Goal: Navigation & Orientation: Find specific page/section

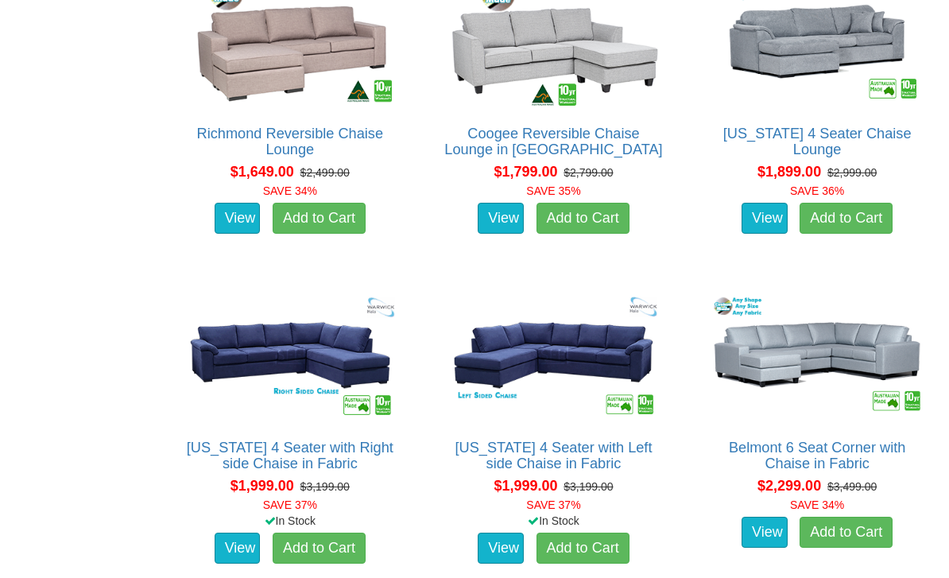
scroll to position [1325, 0]
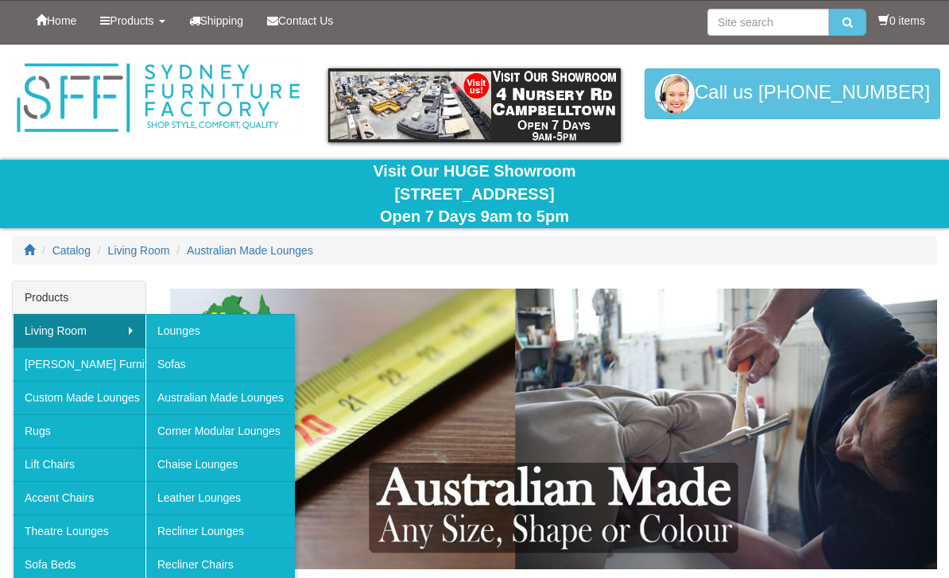
click at [261, 532] on link "Recliner Lounges" at bounding box center [219, 530] width 149 height 33
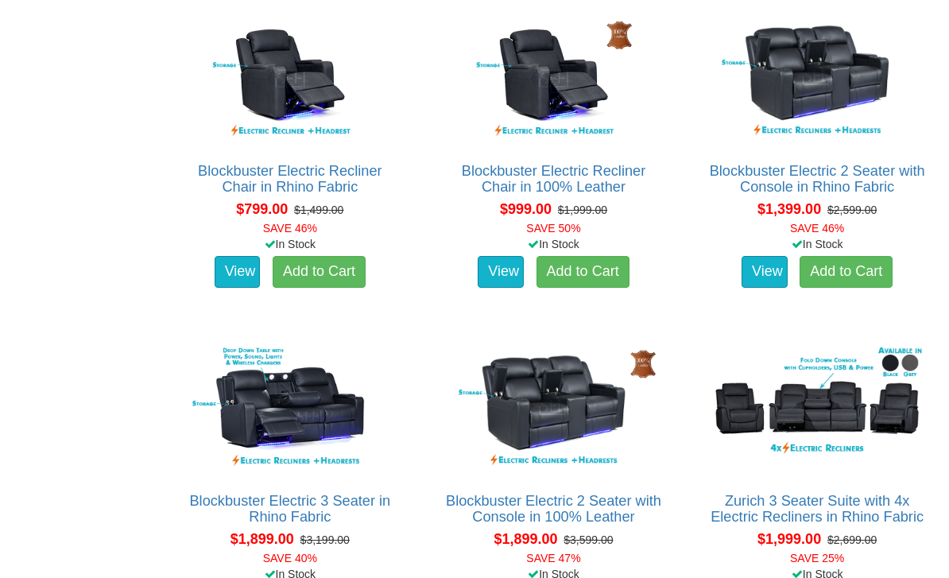
scroll to position [1015, 0]
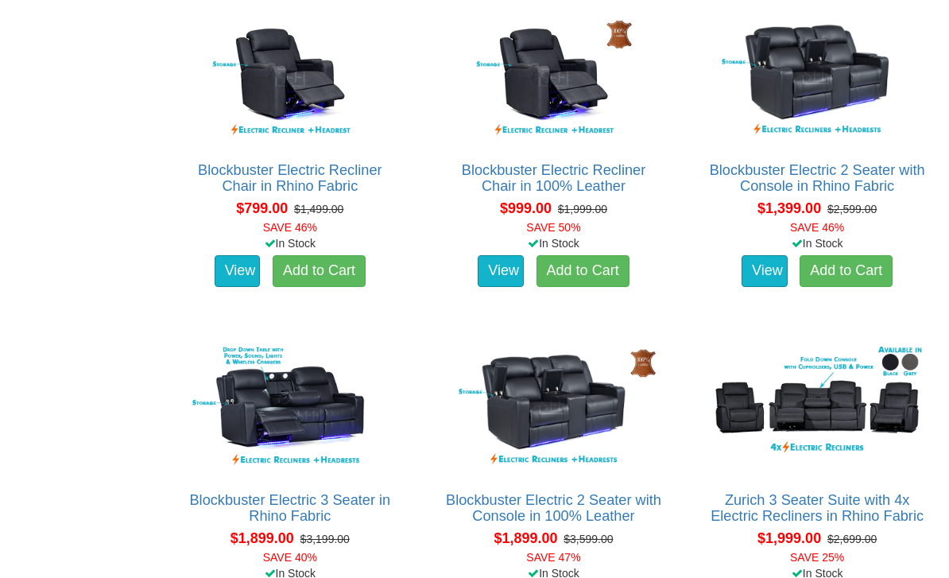
click at [594, 385] on img at bounding box center [554, 407] width 222 height 137
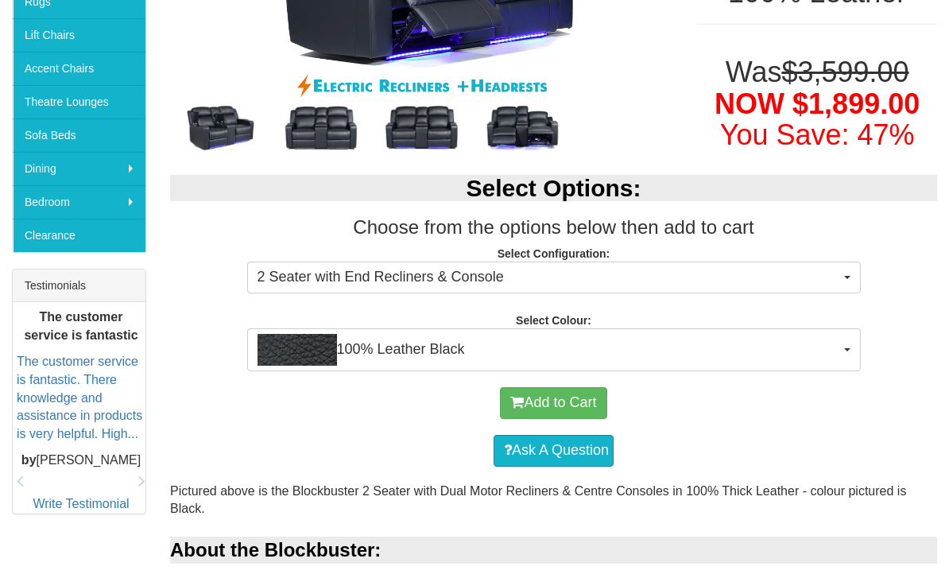
scroll to position [431, 0]
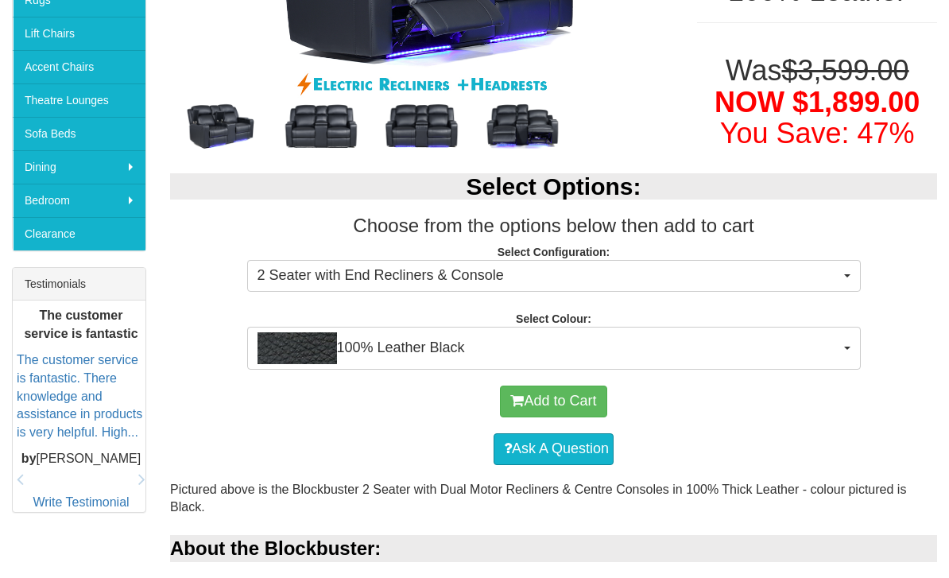
click at [853, 340] on button "100% Leather Black" at bounding box center [553, 348] width 613 height 43
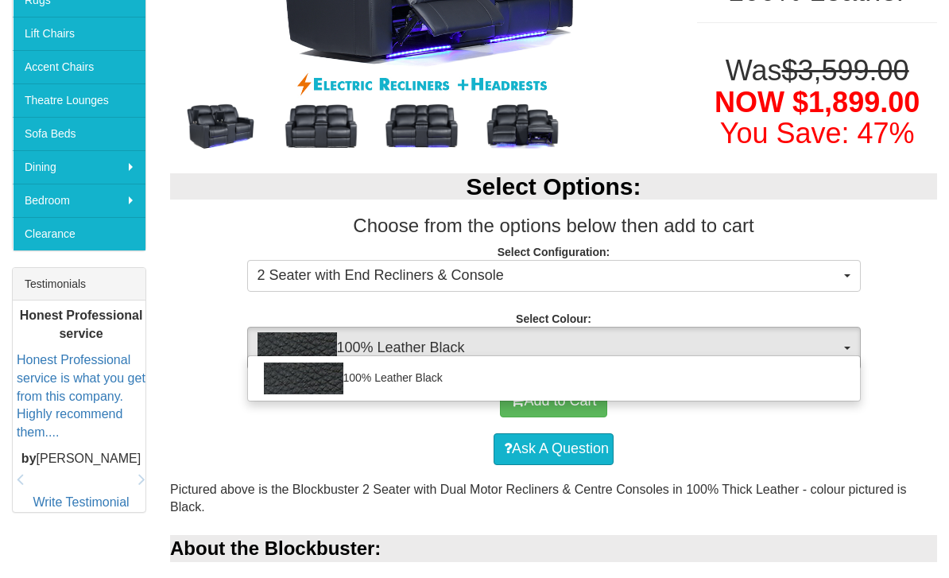
click at [814, 298] on div at bounding box center [474, 289] width 949 height 578
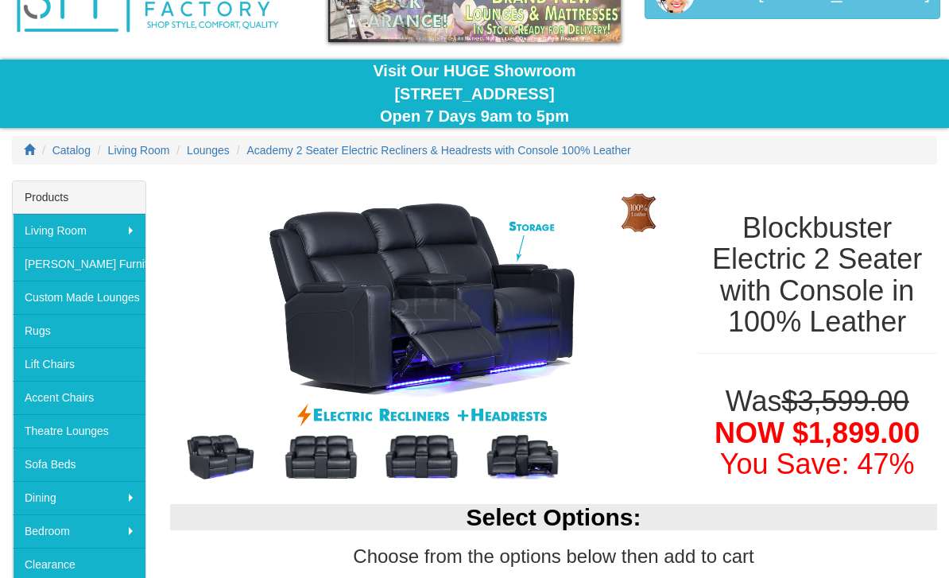
scroll to position [0, 0]
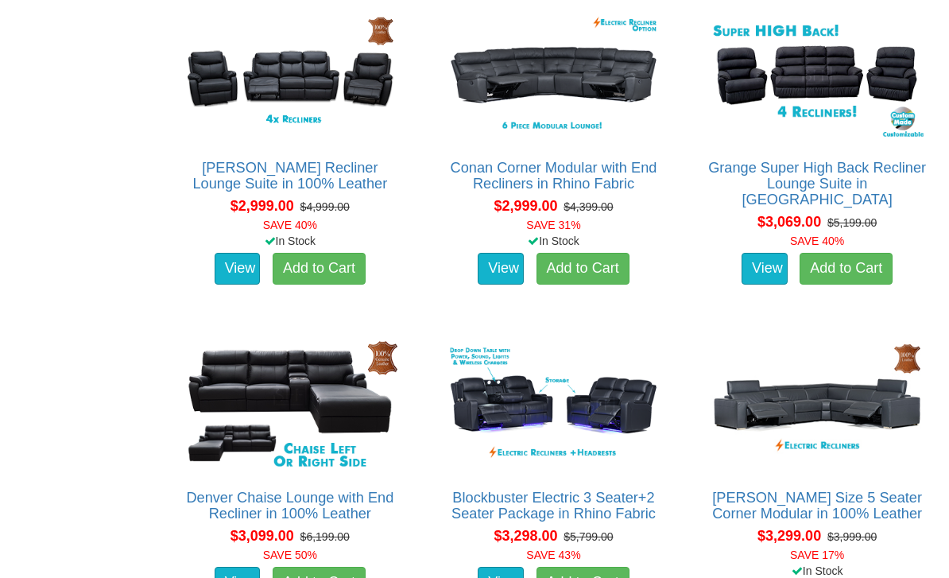
scroll to position [2666, 0]
click at [609, 393] on img at bounding box center [554, 405] width 222 height 137
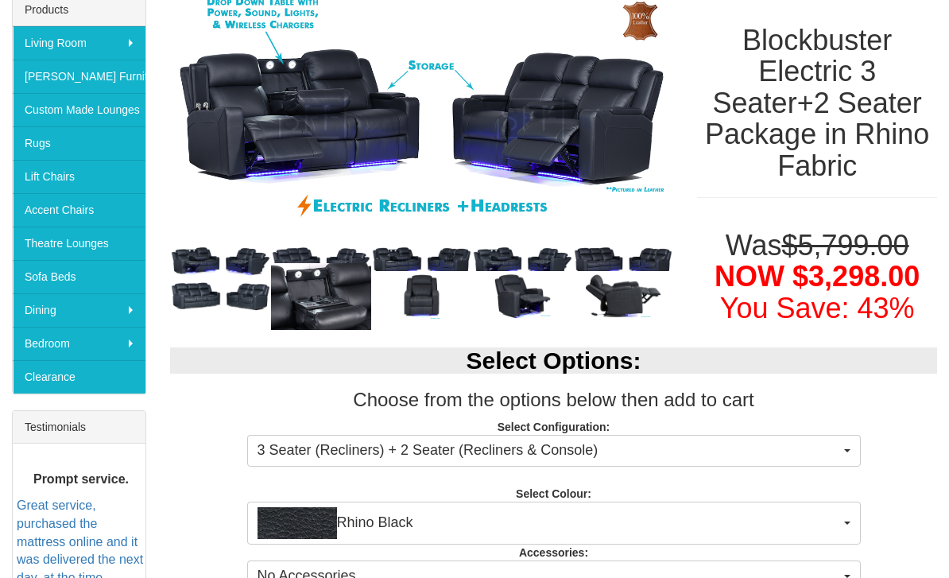
scroll to position [288, 0]
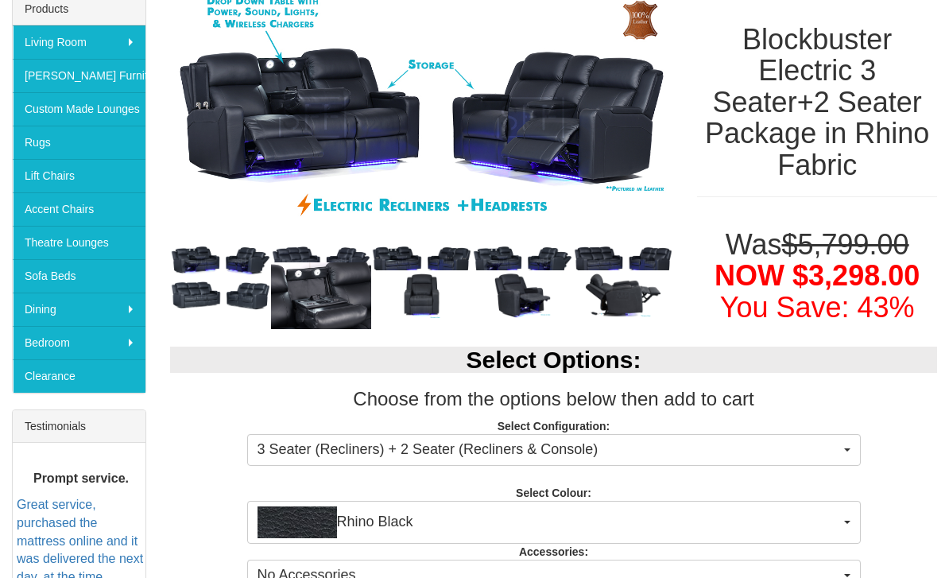
click at [850, 517] on button "Rhino Black" at bounding box center [553, 522] width 613 height 43
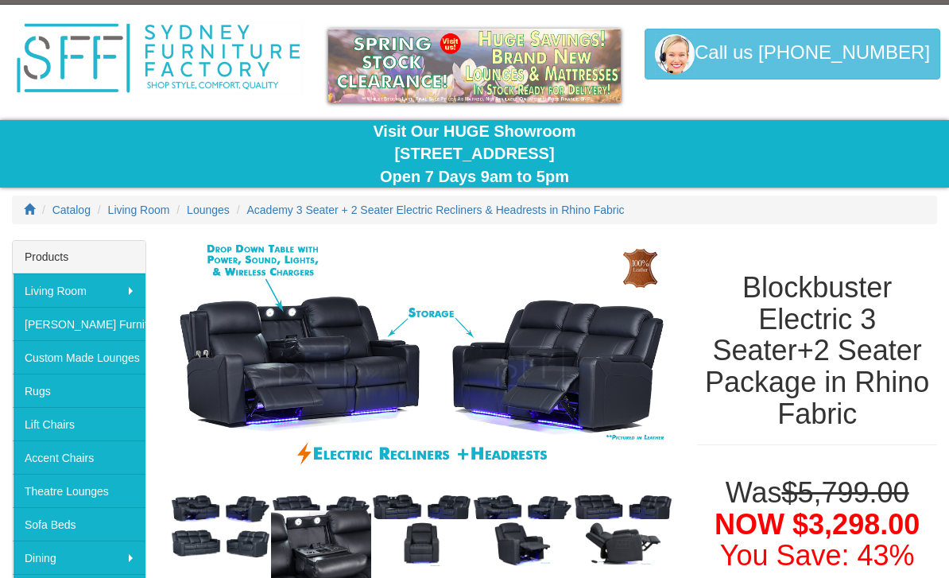
scroll to position [0, 0]
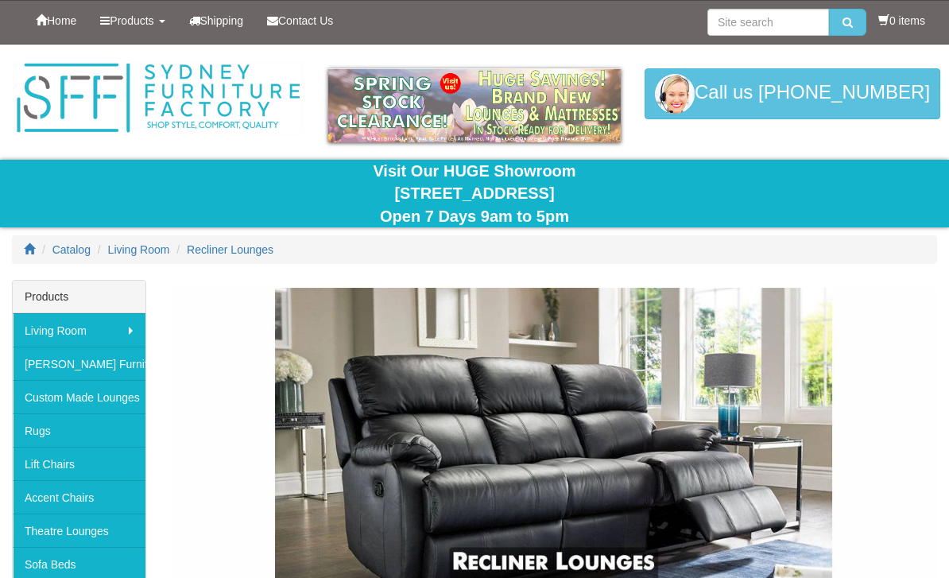
scroll to position [2717, 0]
